Goal: Transaction & Acquisition: Book appointment/travel/reservation

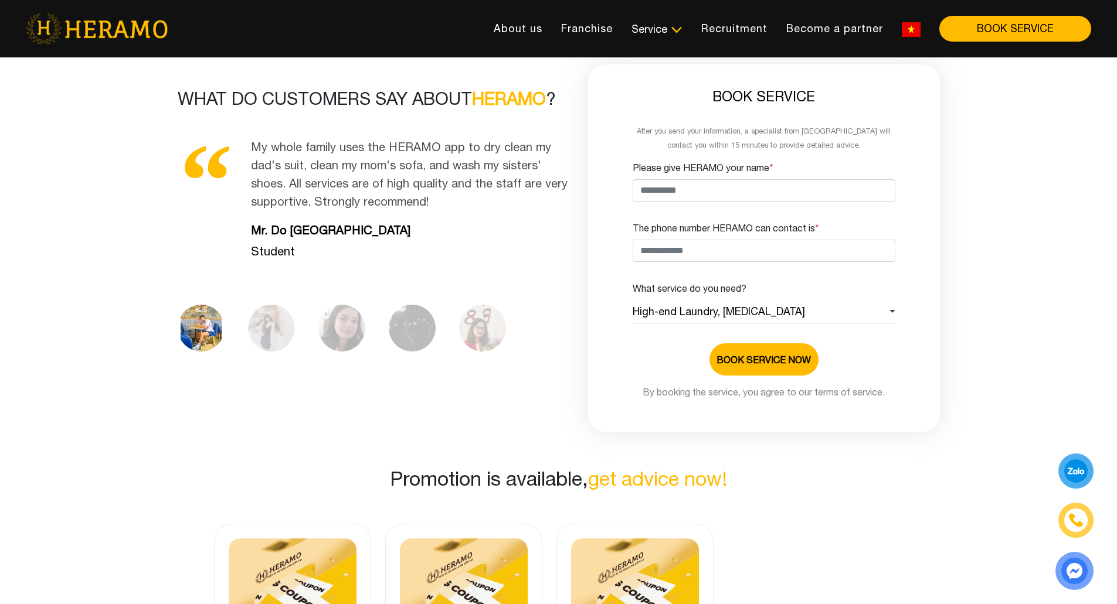
click at [913, 31] on img at bounding box center [911, 29] width 19 height 15
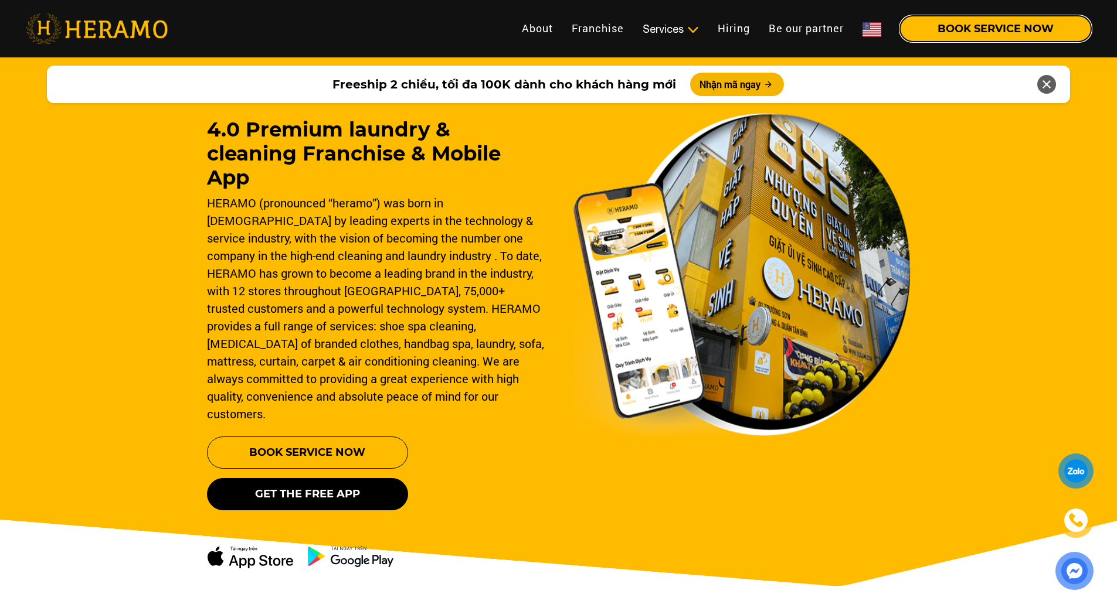
click at [959, 28] on button "BOOK SERVICE NOW" at bounding box center [995, 29] width 191 height 26
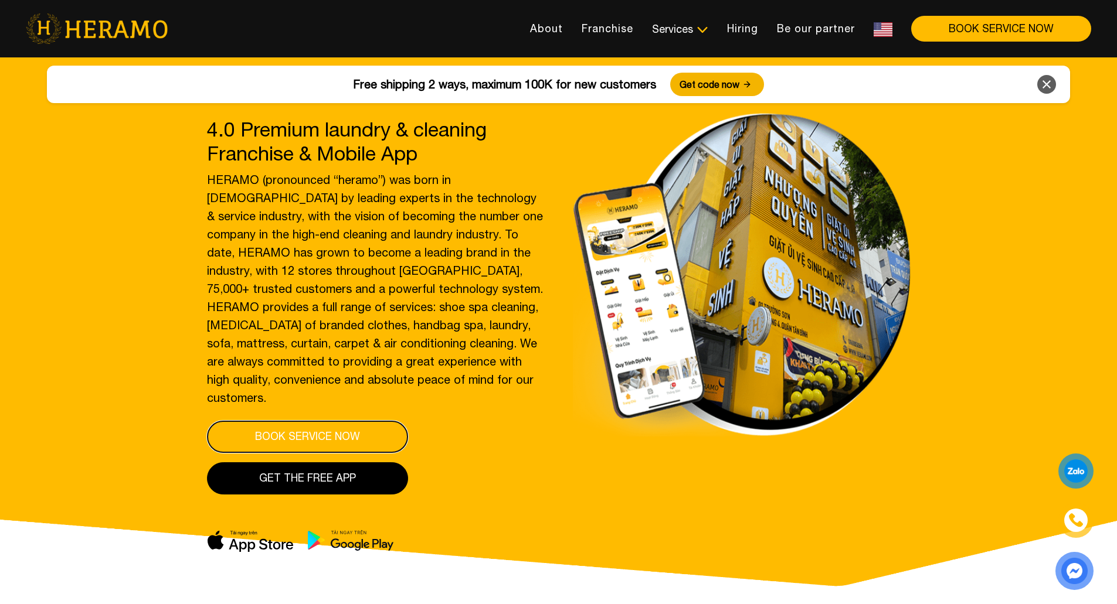
click at [344, 431] on button "Book service now" at bounding box center [307, 437] width 201 height 32
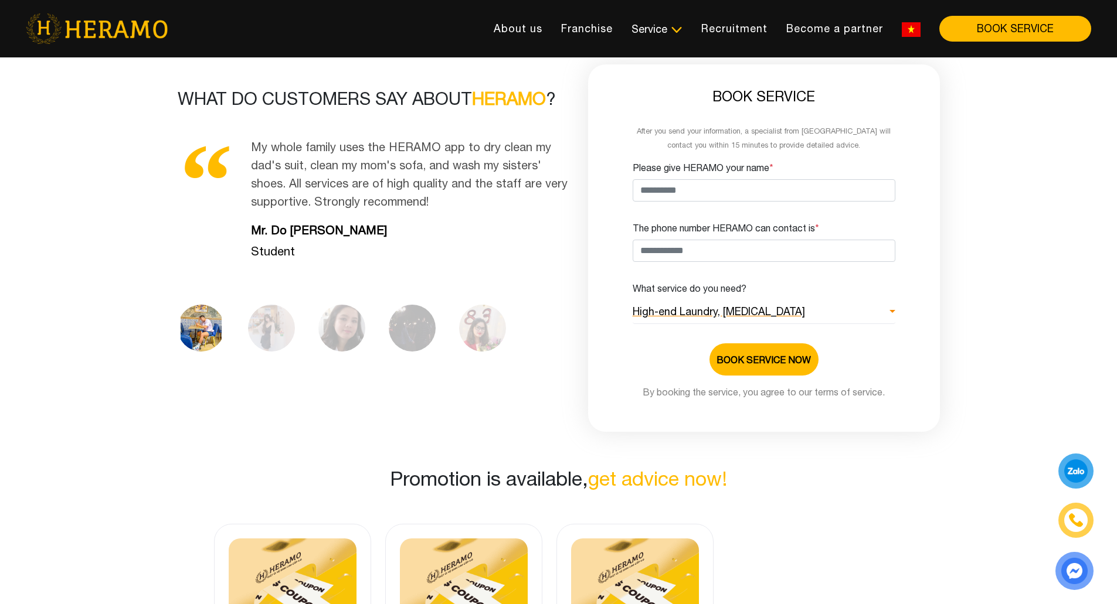
click at [883, 308] on link "High-end Laundry, [MEDICAL_DATA]" at bounding box center [764, 312] width 263 height 24
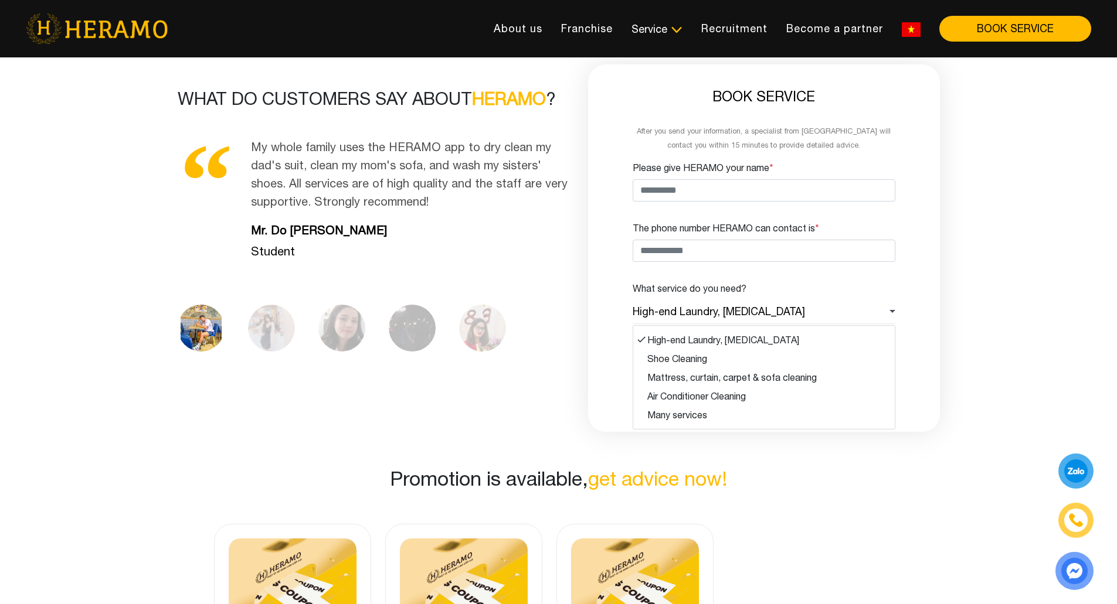
click at [914, 29] on img at bounding box center [911, 29] width 19 height 15
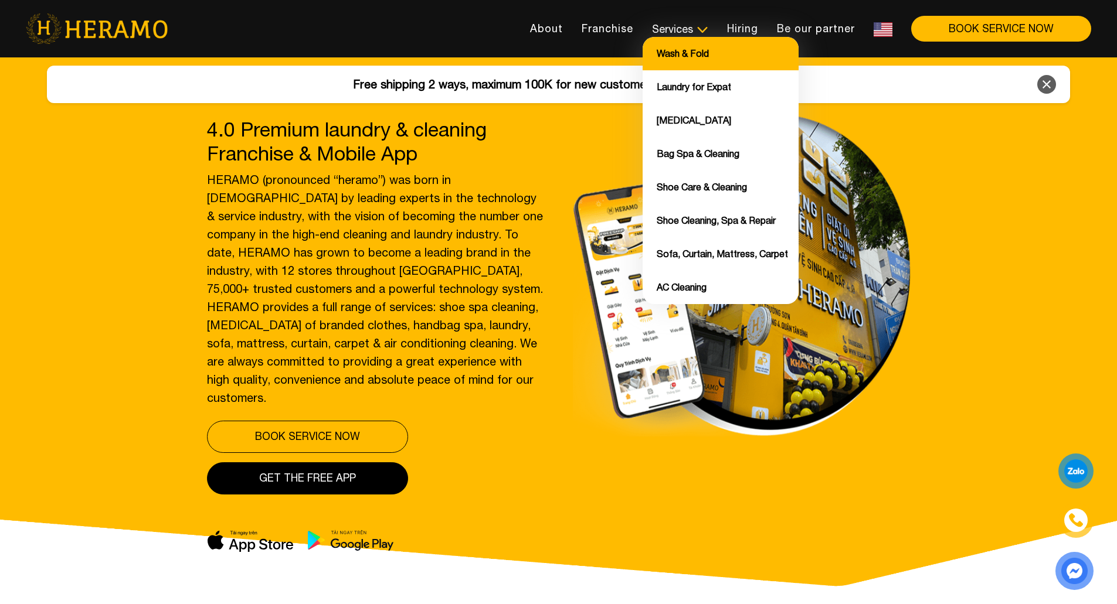
click at [695, 52] on font "Wash & Fold" at bounding box center [683, 53] width 52 height 11
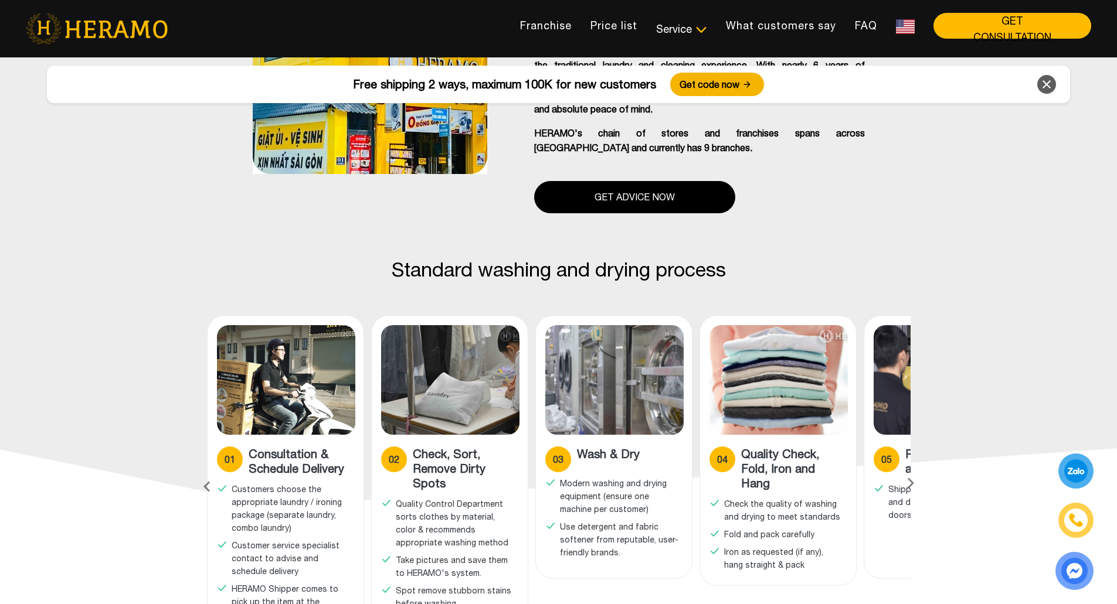
scroll to position [365, 0]
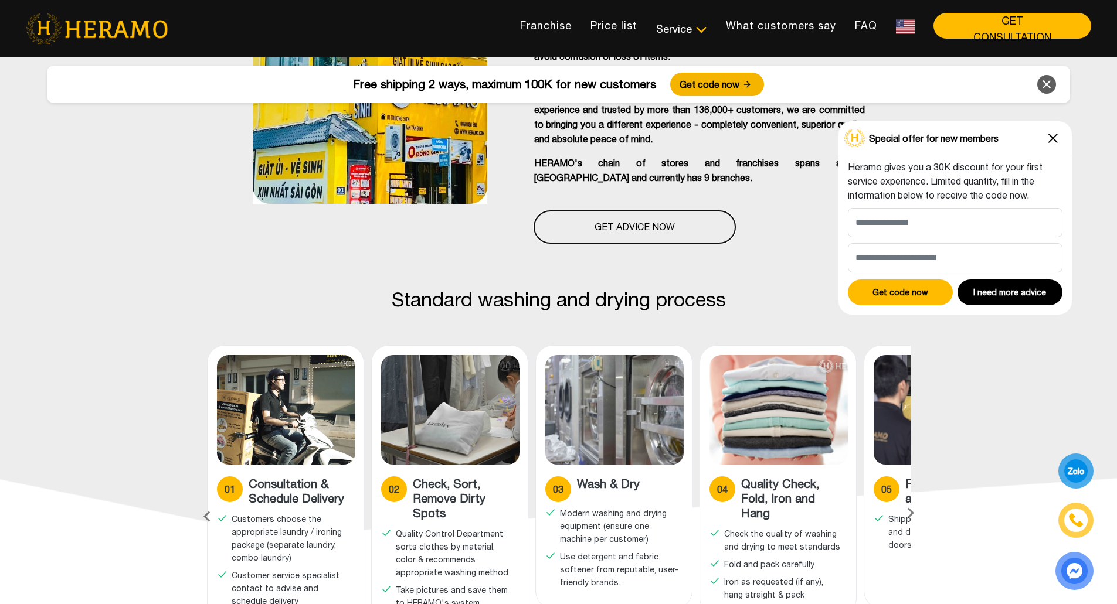
click at [639, 224] on font "Get advice now" at bounding box center [634, 227] width 80 height 11
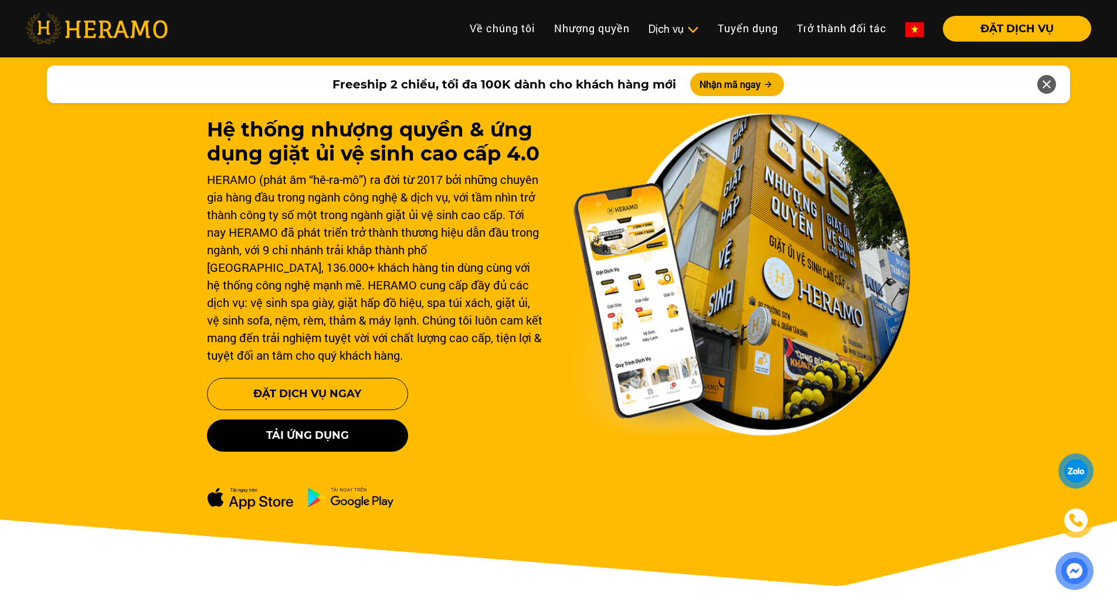
click at [1071, 570] on img at bounding box center [1074, 571] width 24 height 24
